Goal: Transaction & Acquisition: Purchase product/service

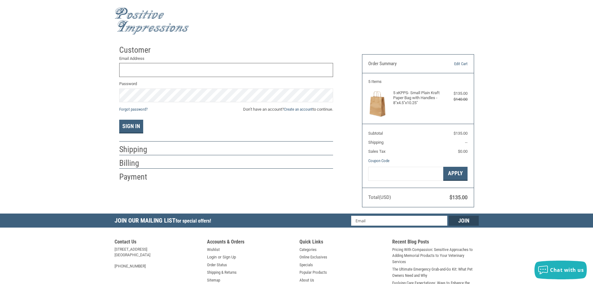
click at [190, 68] on input "Email Address" at bounding box center [226, 70] width 214 height 14
click at [169, 88] on div "Password" at bounding box center [226, 92] width 214 height 22
drag, startPoint x: 126, startPoint y: 126, endPoint x: 132, endPoint y: 129, distance: 6.7
click at [126, 126] on button "Sign In" at bounding box center [131, 127] width 24 height 14
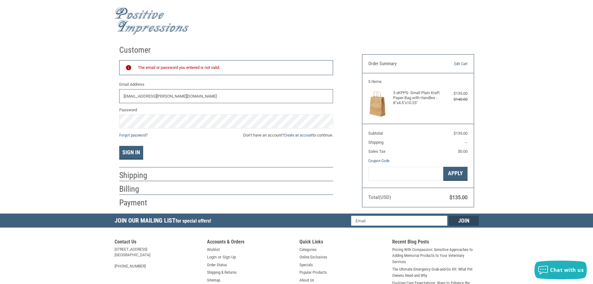
click at [196, 97] on input "[EMAIL_ADDRESS][PERSON_NAME][DOMAIN_NAME]" at bounding box center [226, 96] width 214 height 14
drag, startPoint x: 178, startPoint y: 98, endPoint x: 86, endPoint y: 87, distance: 92.6
click at [86, 87] on div "Customer Returning Customer The email or password you entered is not valid. Ema…" at bounding box center [296, 127] width 593 height 171
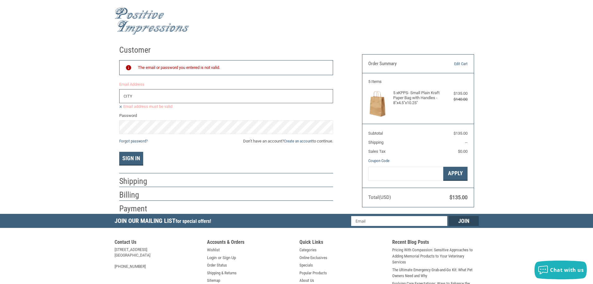
type input "[EMAIL_ADDRESS][DOMAIN_NAME]"
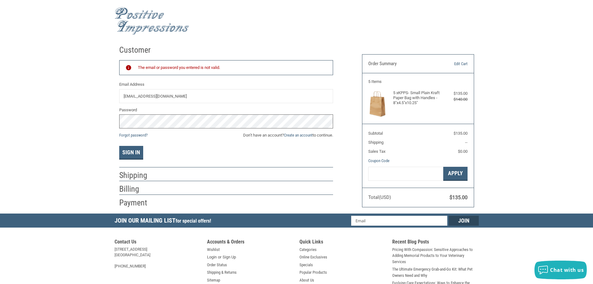
click at [85, 120] on div "Customer Returning Customer The email or password you entered is not valid. Ema…" at bounding box center [296, 127] width 593 height 171
click at [119, 146] on button "Sign In" at bounding box center [131, 153] width 24 height 14
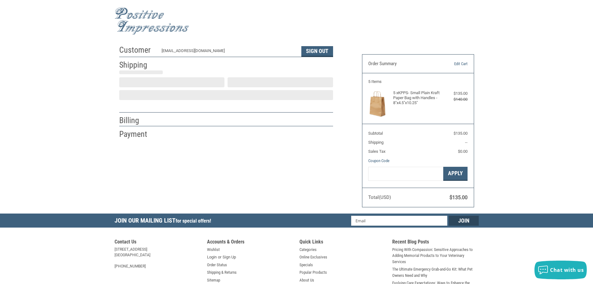
scroll to position [1, 0]
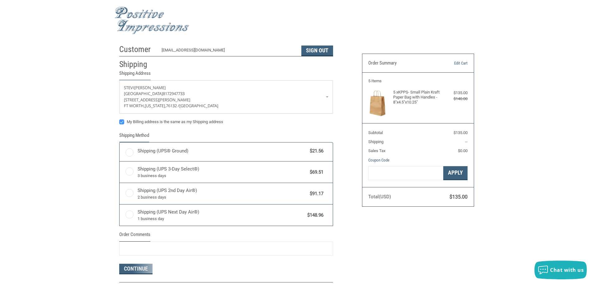
radio input "true"
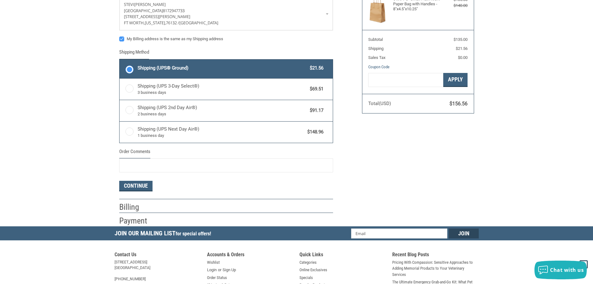
scroll to position [94, 0]
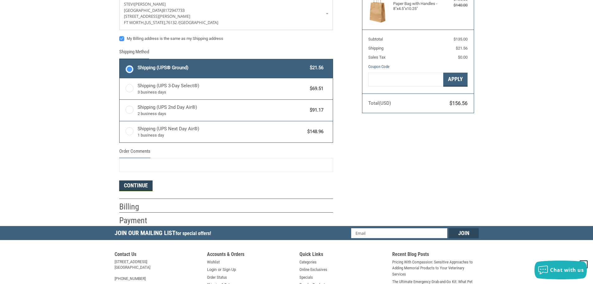
click at [131, 185] on button "Continue" at bounding box center [135, 185] width 33 height 11
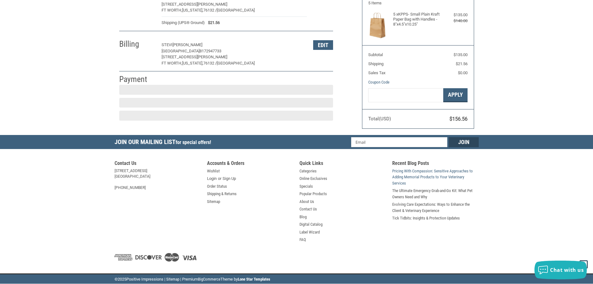
scroll to position [78, 0]
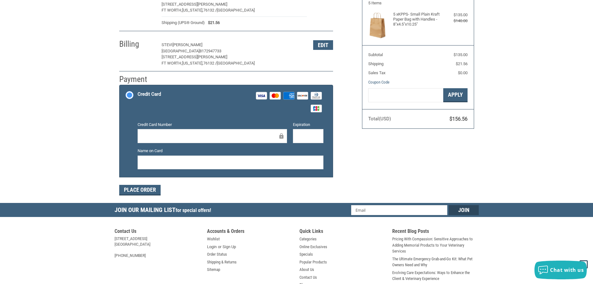
click at [172, 130] on div at bounding box center [213, 136] width 150 height 14
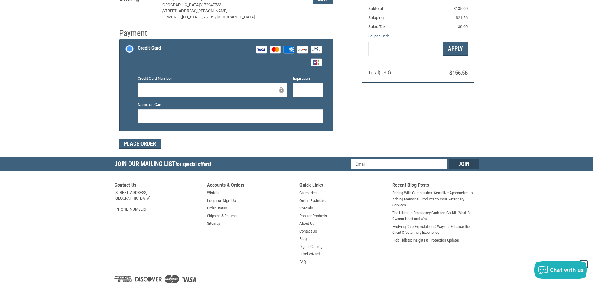
scroll to position [0, 0]
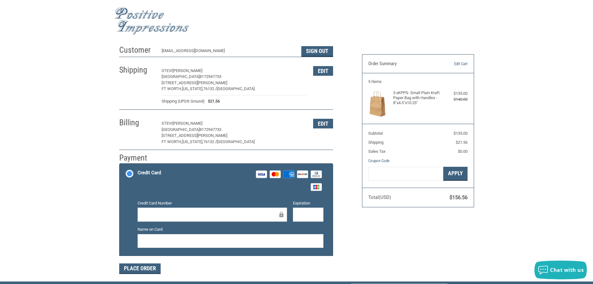
click at [388, 103] on figure at bounding box center [381, 103] width 25 height 27
click at [381, 103] on img at bounding box center [378, 103] width 19 height 27
click at [417, 96] on h4 "5 x KPPS- Small Plain Kraft Paper Bag with Handles - 8"x4.5"x10.25"" at bounding box center [417, 97] width 48 height 15
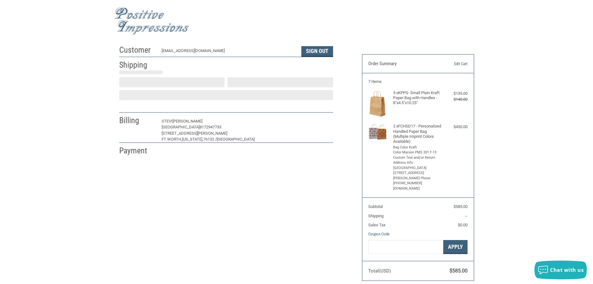
scroll to position [1, 0]
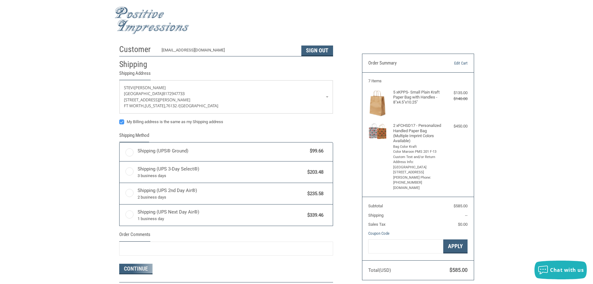
radio input "true"
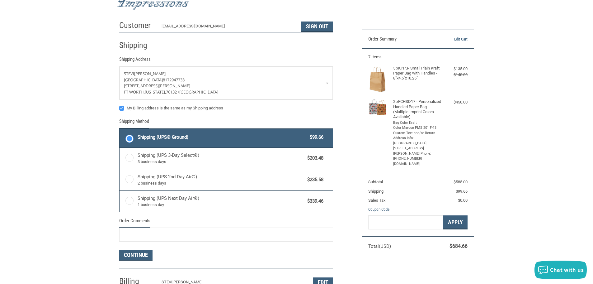
scroll to position [0, 0]
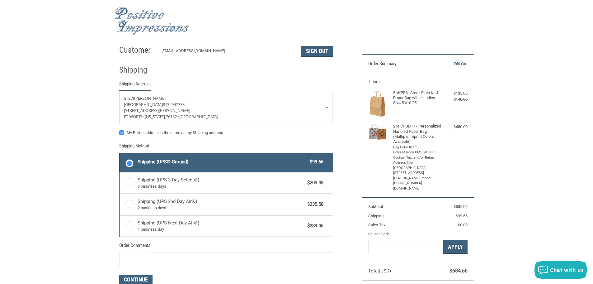
click at [384, 133] on img at bounding box center [378, 132] width 19 height 16
click at [410, 127] on h4 "2 x FCHSD17 - Personalized Handled Paper Bag (Multiple Imprint Colors Available)" at bounding box center [417, 134] width 48 height 20
